Goal: Find specific page/section

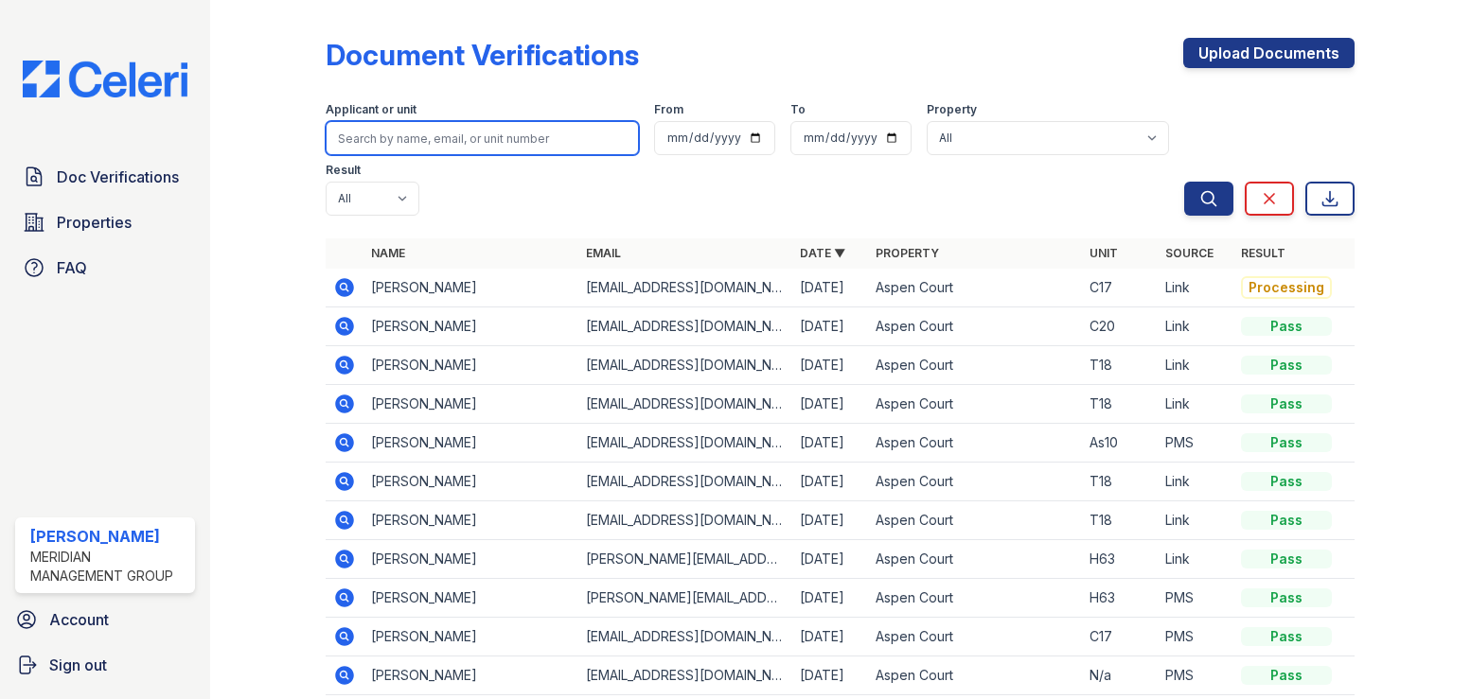
click at [447, 134] on input "search" at bounding box center [482, 138] width 313 height 34
type input "Luki"
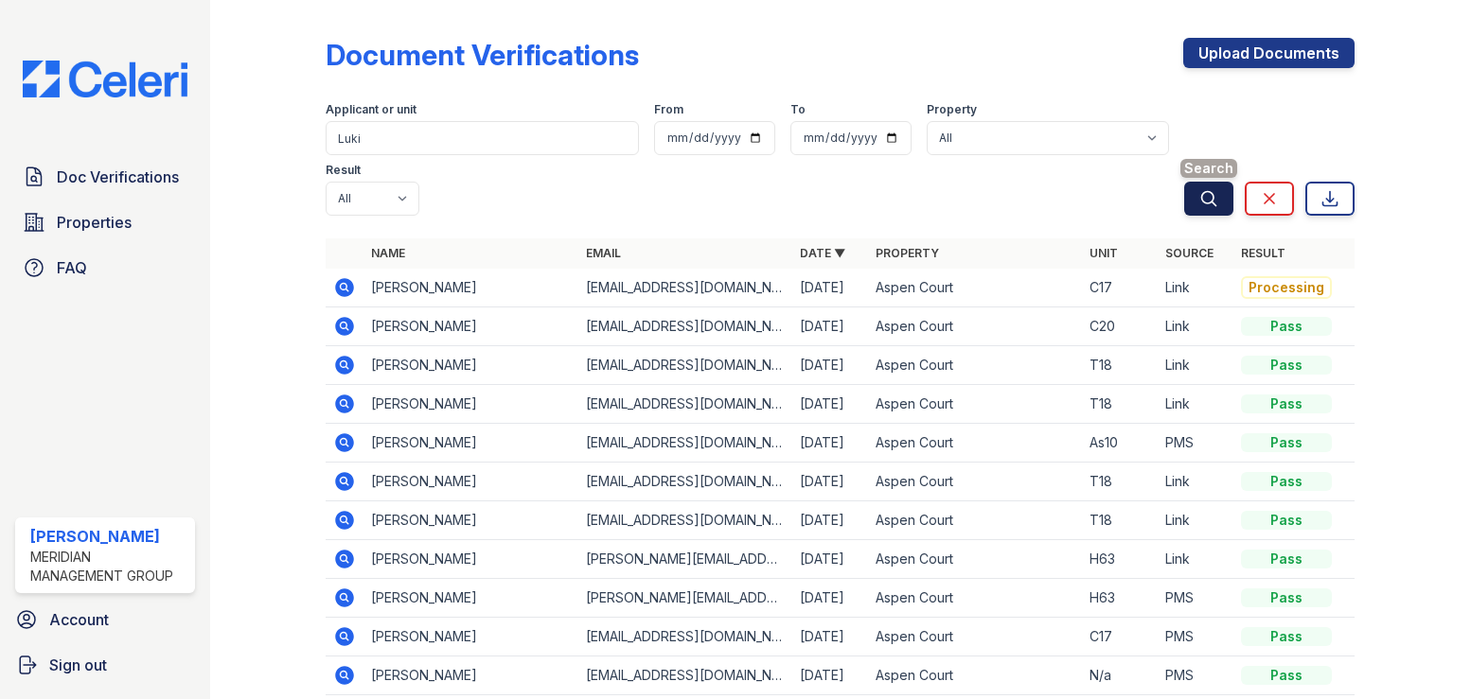
click at [1199, 189] on icon "submit" at bounding box center [1208, 198] width 19 height 19
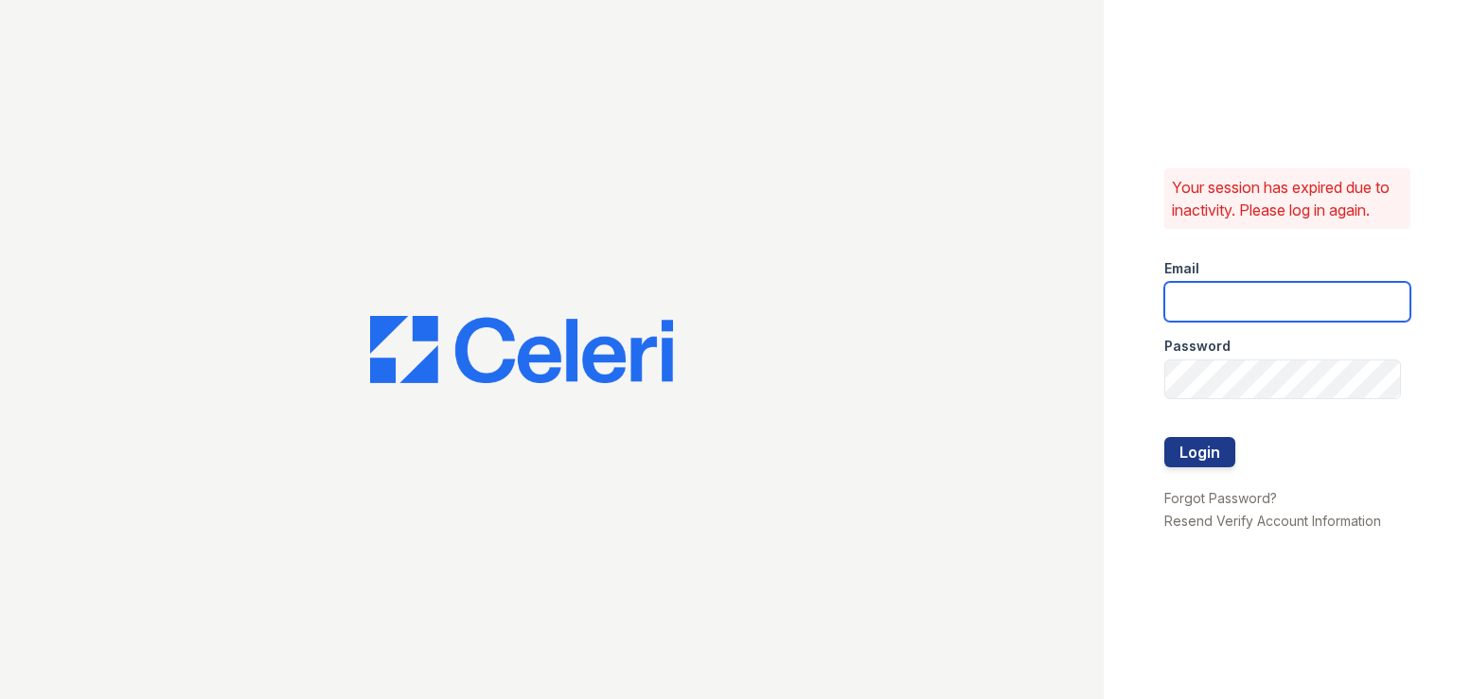
click at [1228, 302] on input "email" at bounding box center [1287, 302] width 247 height 40
type input "pamela@mmgmgt.com"
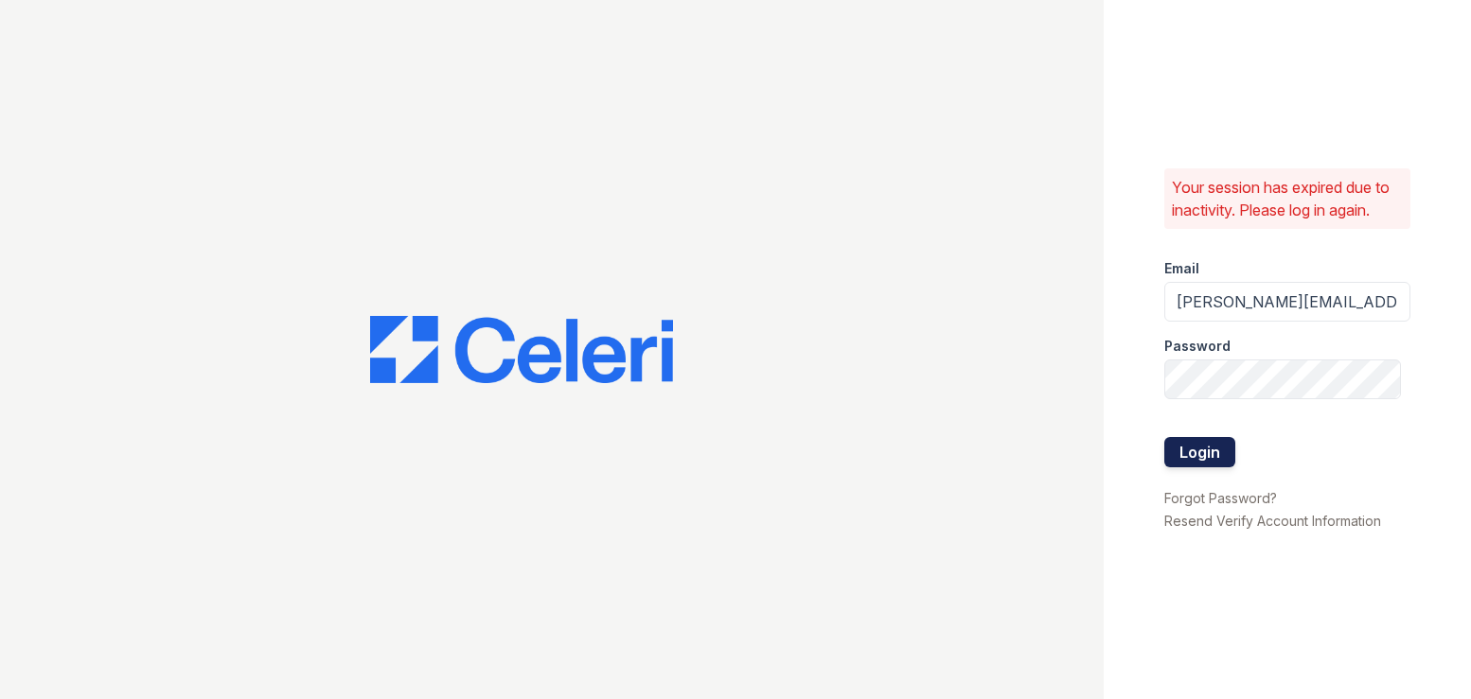
click at [1193, 450] on button "Login" at bounding box center [1199, 452] width 71 height 30
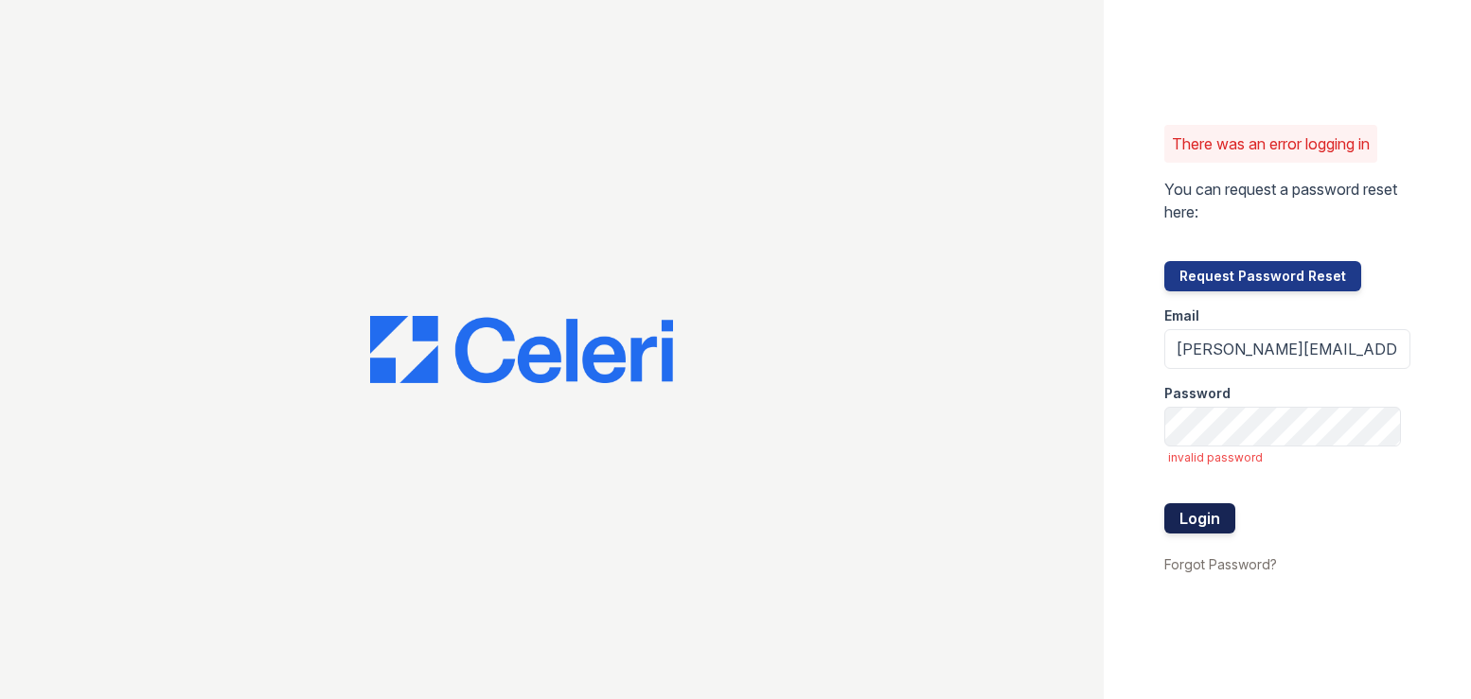
click at [1206, 525] on button "Login" at bounding box center [1199, 518] width 71 height 30
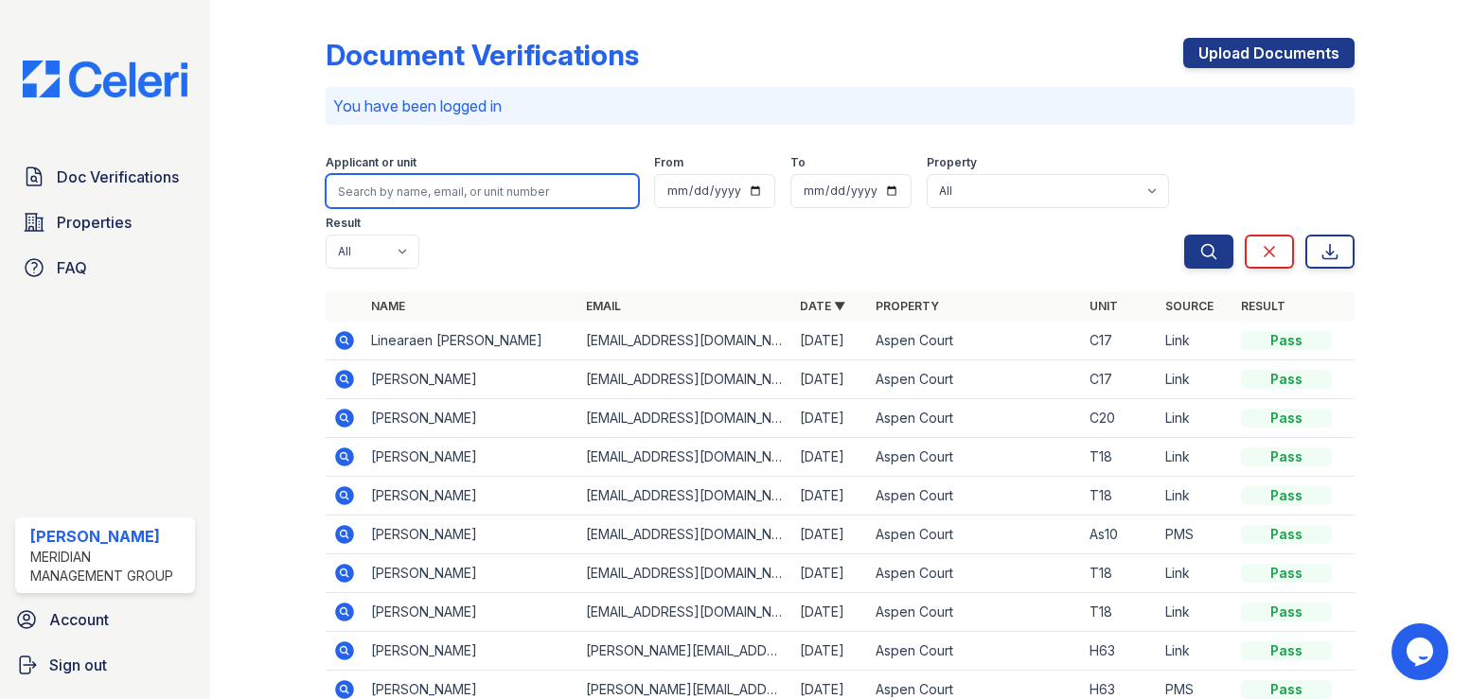
click at [454, 191] on input "search" at bounding box center [482, 191] width 313 height 34
type input "clifton"
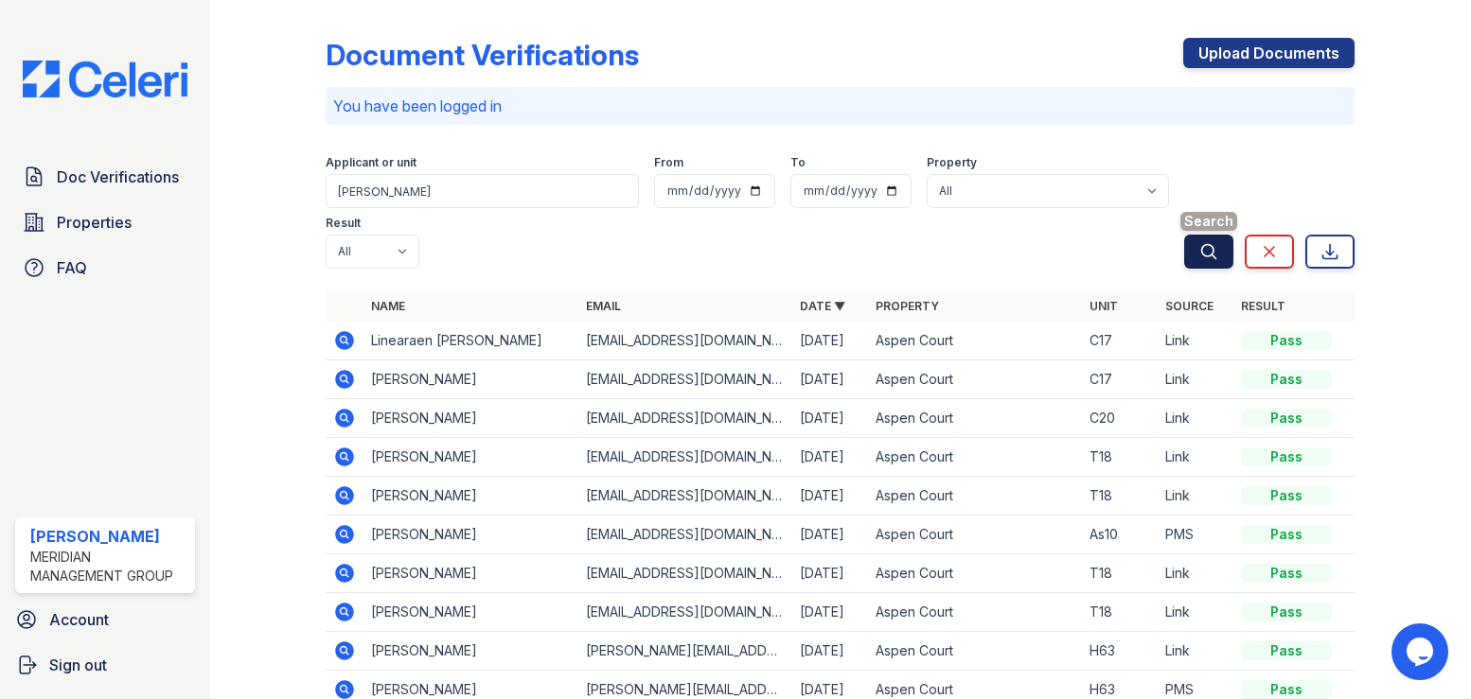
click at [1199, 242] on icon "submit" at bounding box center [1208, 251] width 19 height 19
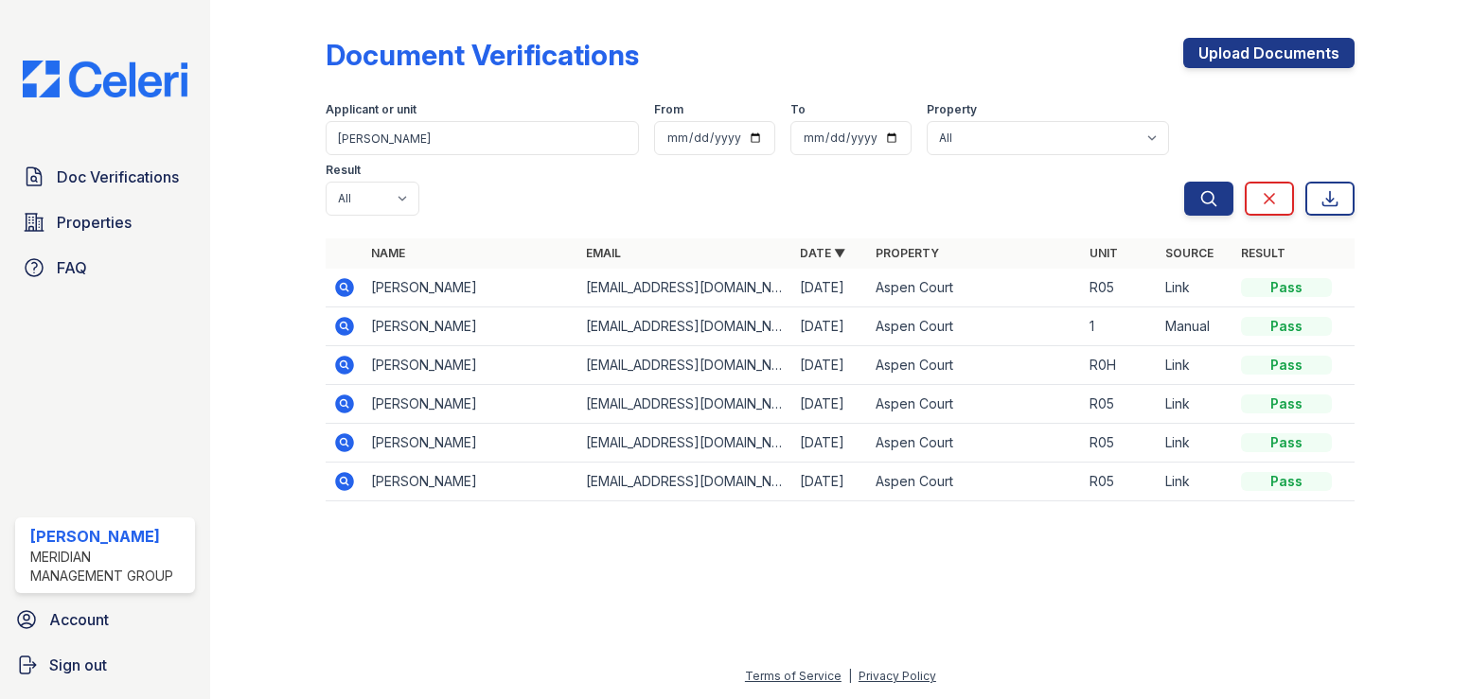
click at [346, 276] on icon at bounding box center [344, 287] width 23 height 23
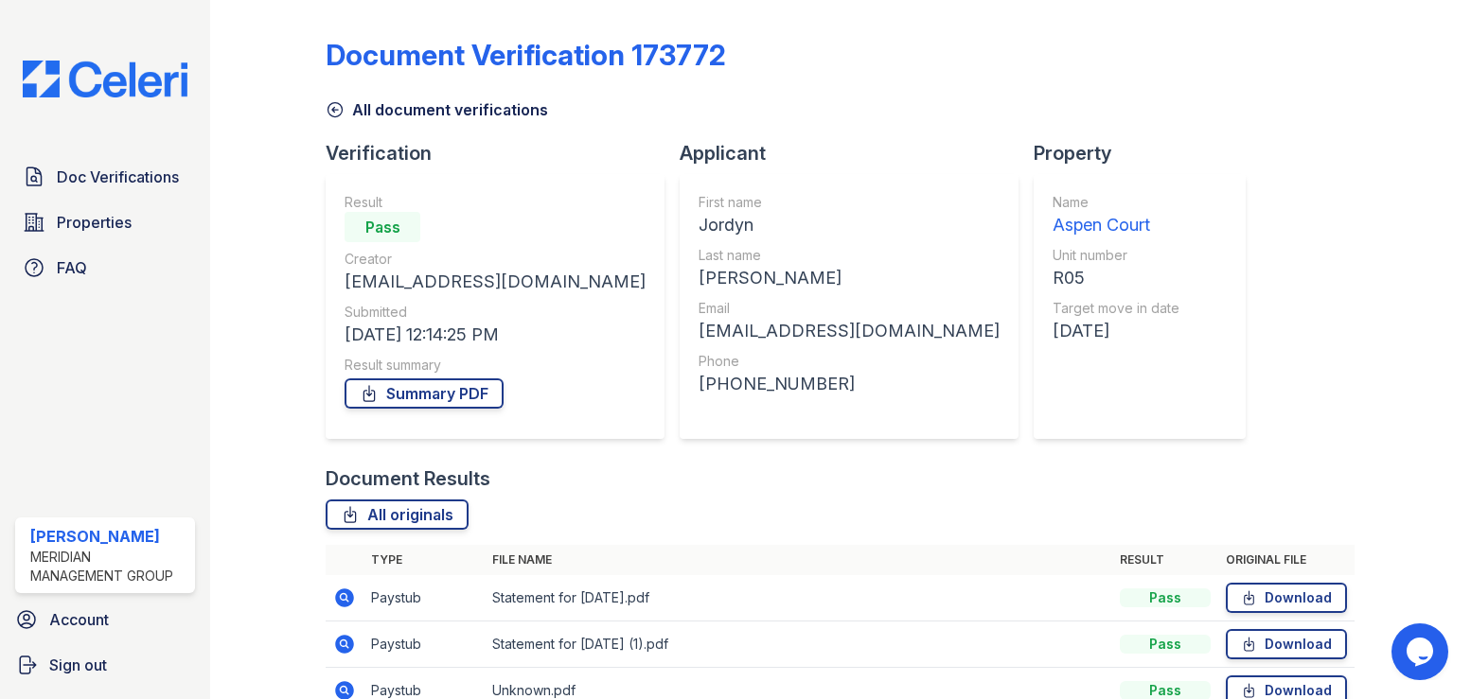
scroll to position [189, 0]
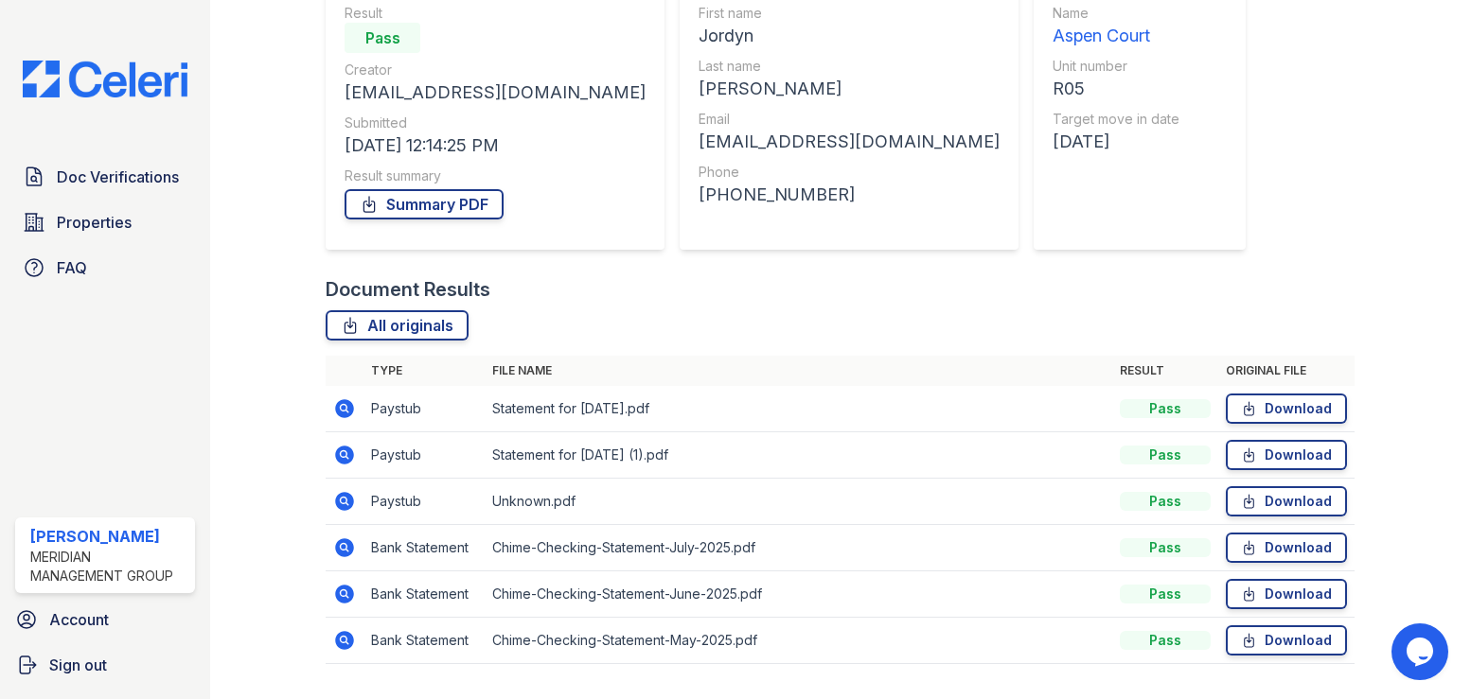
click at [346, 405] on icon at bounding box center [345, 408] width 19 height 19
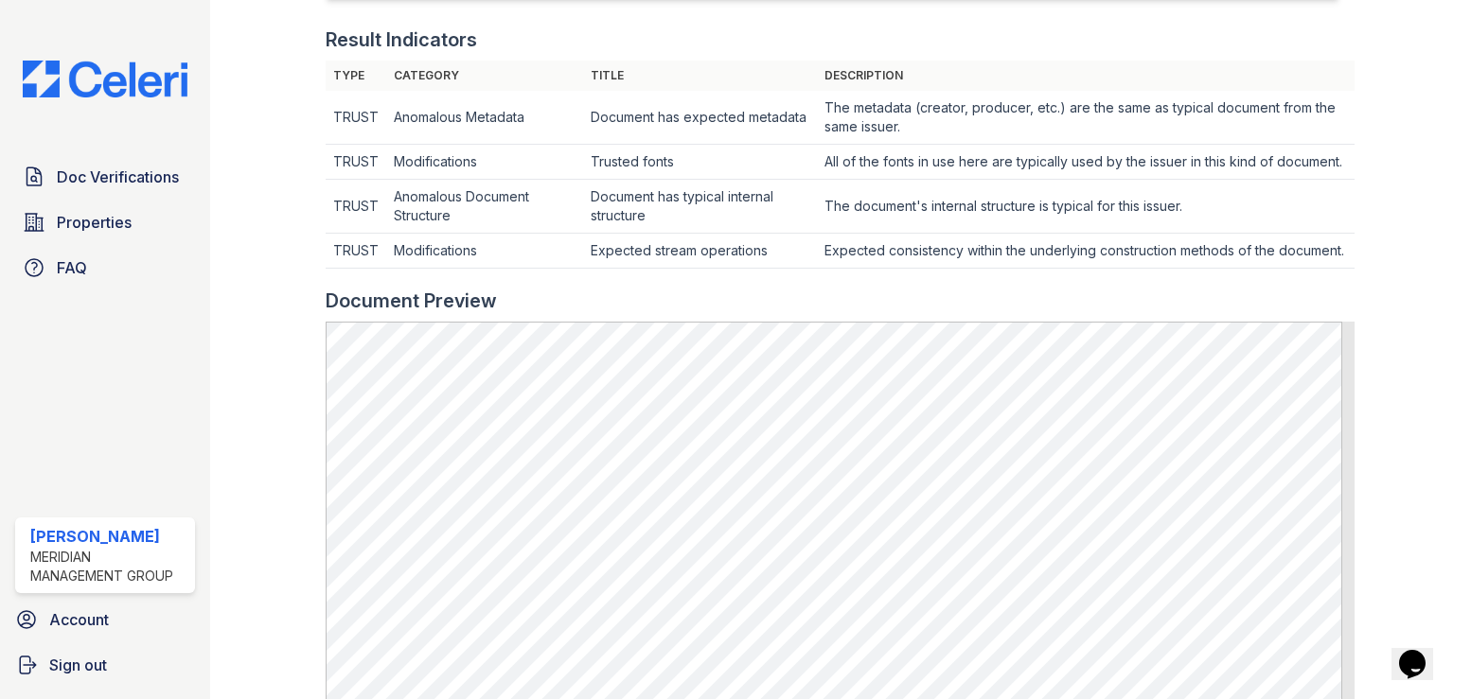
scroll to position [568, 0]
